Goal: Communication & Community: Answer question/provide support

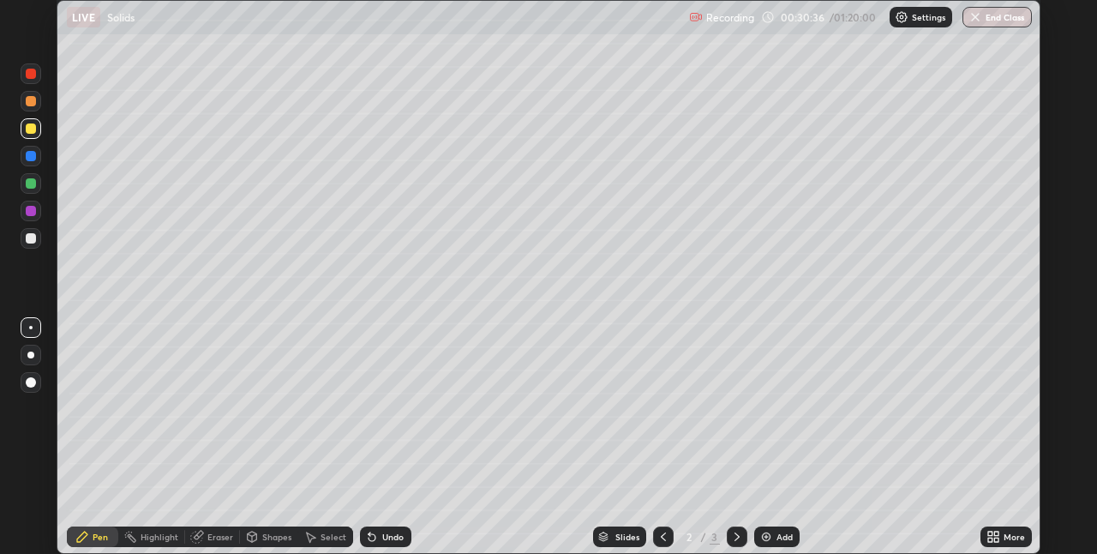
scroll to position [554, 1096]
click at [27, 180] on div at bounding box center [31, 183] width 10 height 10
click at [283, 537] on div "Shapes" at bounding box center [276, 536] width 29 height 9
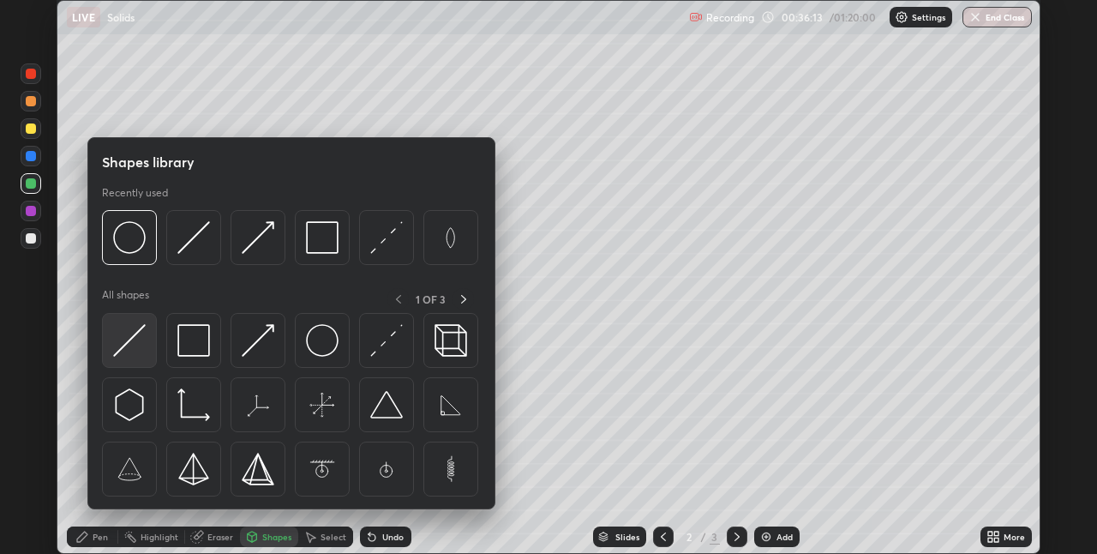
click at [143, 345] on img at bounding box center [129, 340] width 33 height 33
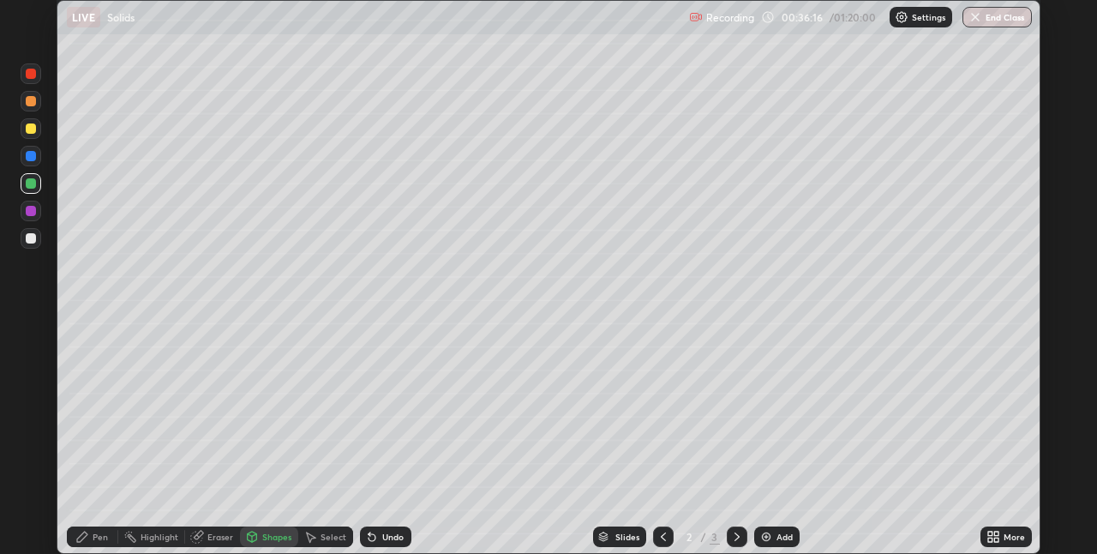
click at [116, 532] on div "Pen" at bounding box center [92, 536] width 51 height 21
click at [33, 238] on div at bounding box center [31, 238] width 10 height 10
click at [233, 543] on div "Eraser" at bounding box center [212, 536] width 55 height 21
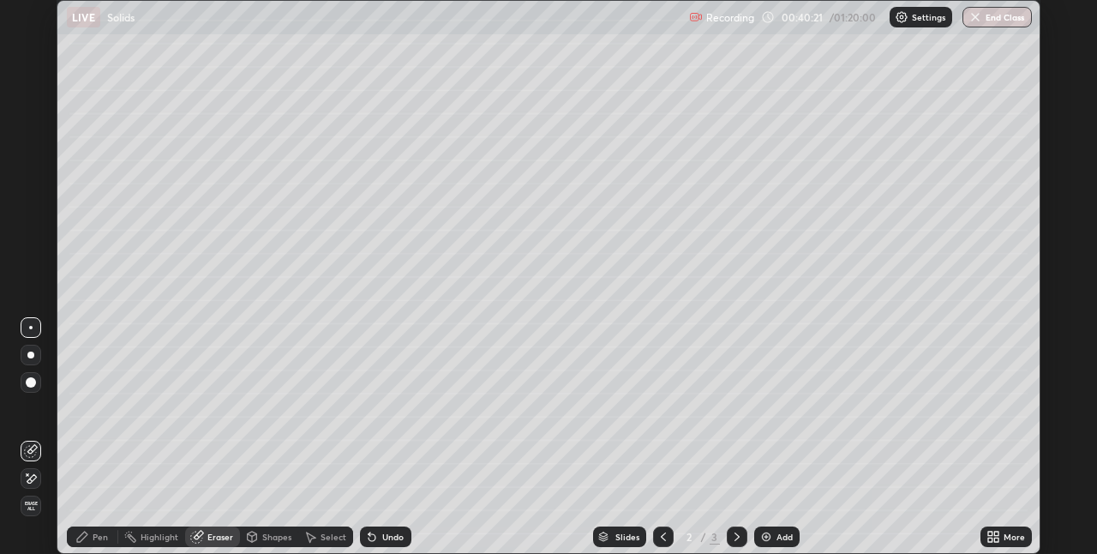
click at [91, 528] on div "Pen" at bounding box center [92, 536] width 51 height 21
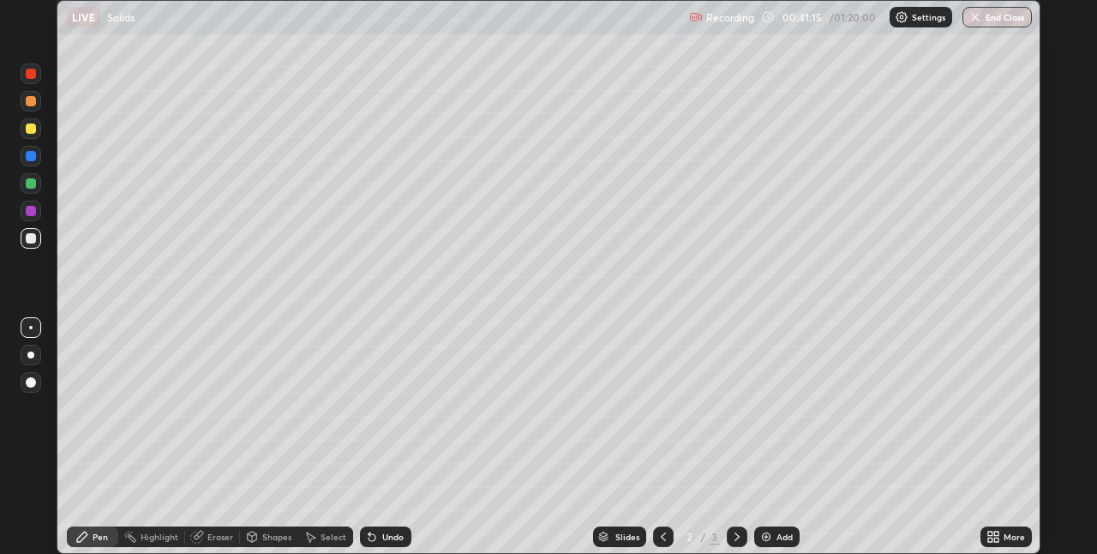
click at [39, 131] on div at bounding box center [31, 128] width 21 height 21
click at [219, 532] on div "Eraser" at bounding box center [220, 536] width 26 height 9
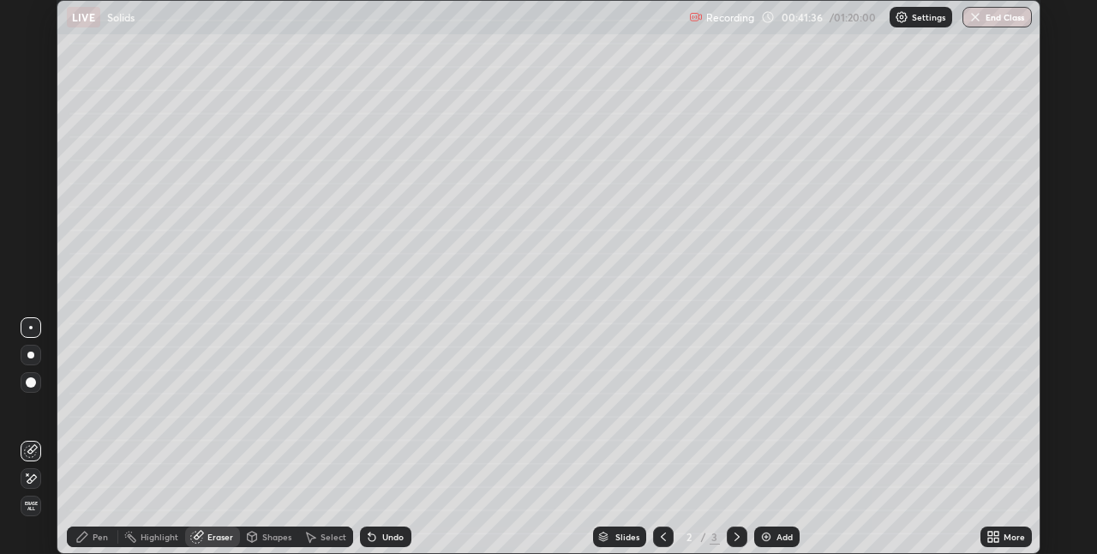
click at [109, 528] on div "Pen" at bounding box center [92, 536] width 51 height 21
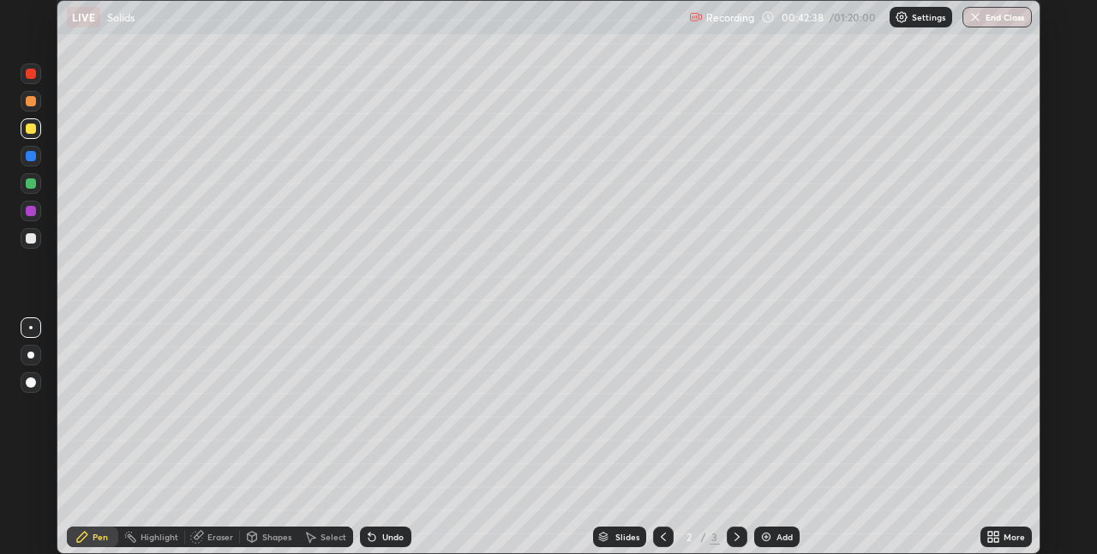
click at [771, 533] on div "Add" at bounding box center [776, 536] width 45 height 21
click at [212, 537] on div "Eraser" at bounding box center [220, 536] width 26 height 9
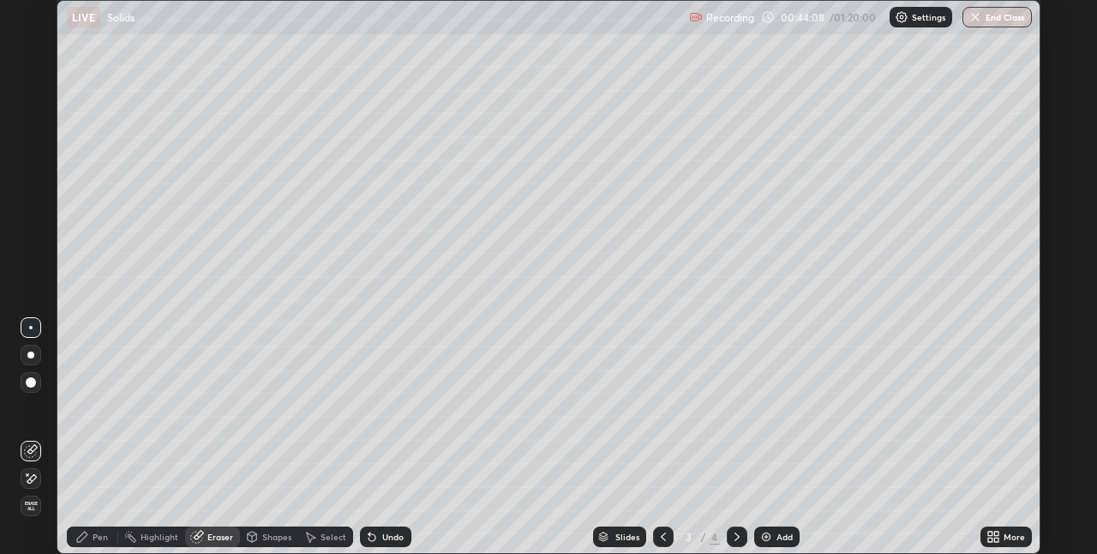
click at [107, 535] on div "Pen" at bounding box center [100, 536] width 15 height 9
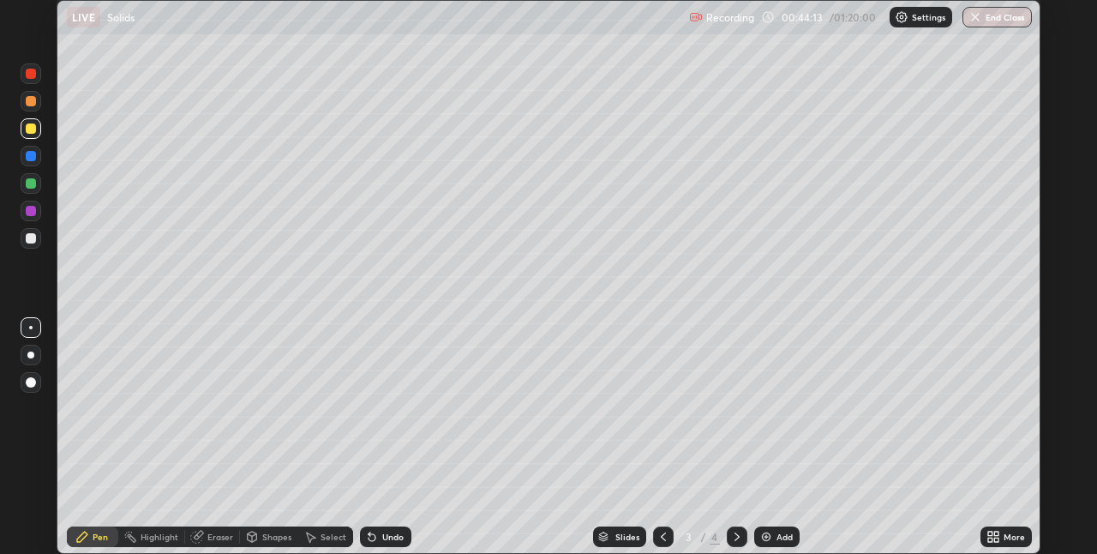
click at [227, 535] on div "Eraser" at bounding box center [220, 536] width 26 height 9
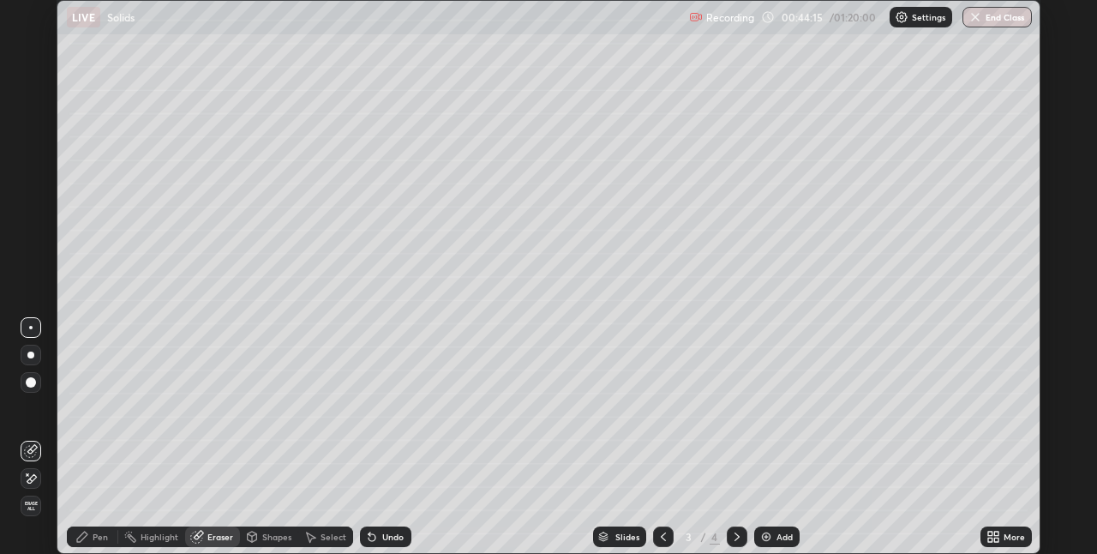
click at [105, 532] on div "Pen" at bounding box center [100, 536] width 15 height 9
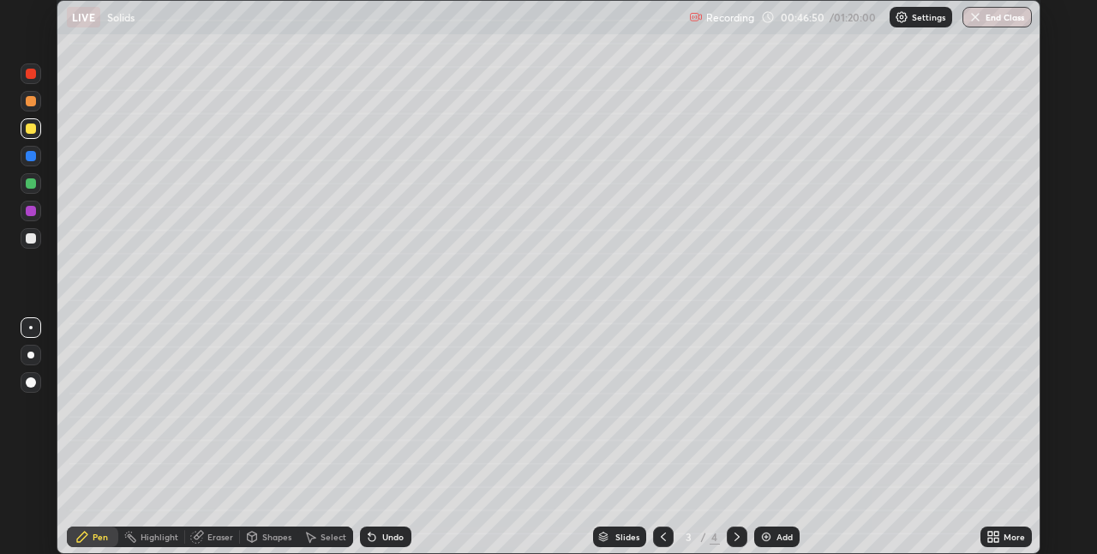
click at [784, 537] on div "Add" at bounding box center [785, 536] width 16 height 9
click at [31, 184] on div at bounding box center [31, 183] width 10 height 10
click at [995, 21] on button "End Class" at bounding box center [997, 17] width 69 height 21
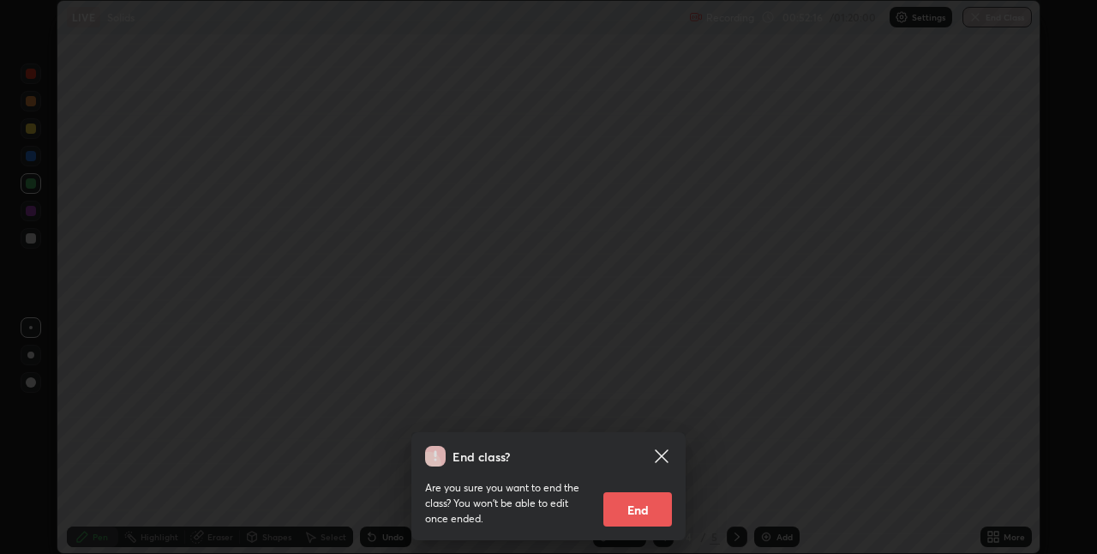
click at [651, 507] on button "End" at bounding box center [637, 509] width 69 height 34
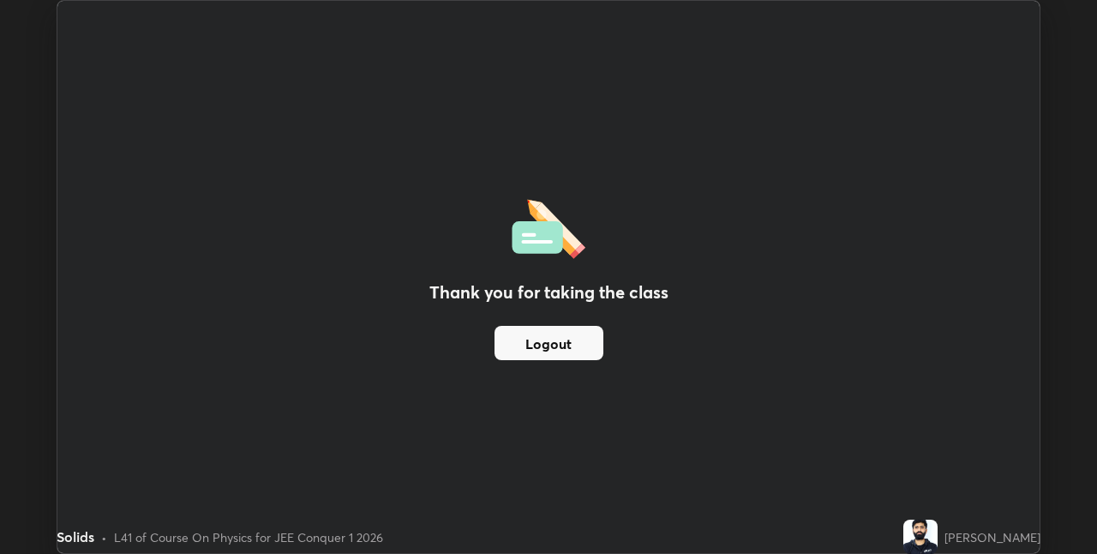
click at [587, 345] on button "Logout" at bounding box center [549, 343] width 109 height 34
click at [582, 351] on button "Logout" at bounding box center [549, 343] width 109 height 34
click at [583, 346] on button "Logout" at bounding box center [549, 343] width 109 height 34
click at [580, 341] on button "Logout" at bounding box center [549, 343] width 109 height 34
click at [579, 312] on div "Thank you for taking the class Logout" at bounding box center [548, 277] width 982 height 552
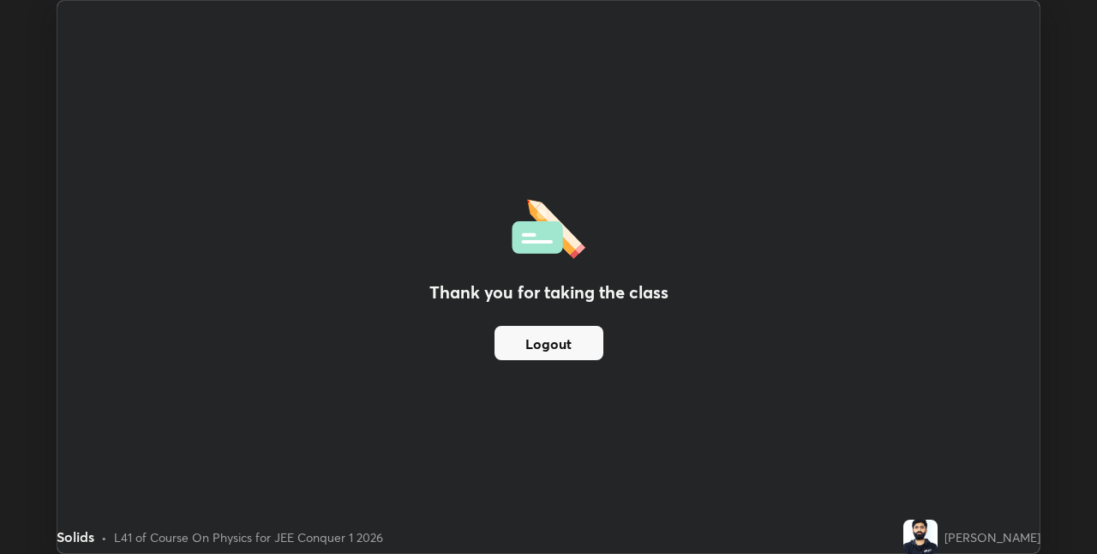
click at [1077, 9] on div "Thank you for taking the class Logout Setting up your live class" at bounding box center [548, 277] width 1097 height 554
